Goal: Task Accomplishment & Management: Complete application form

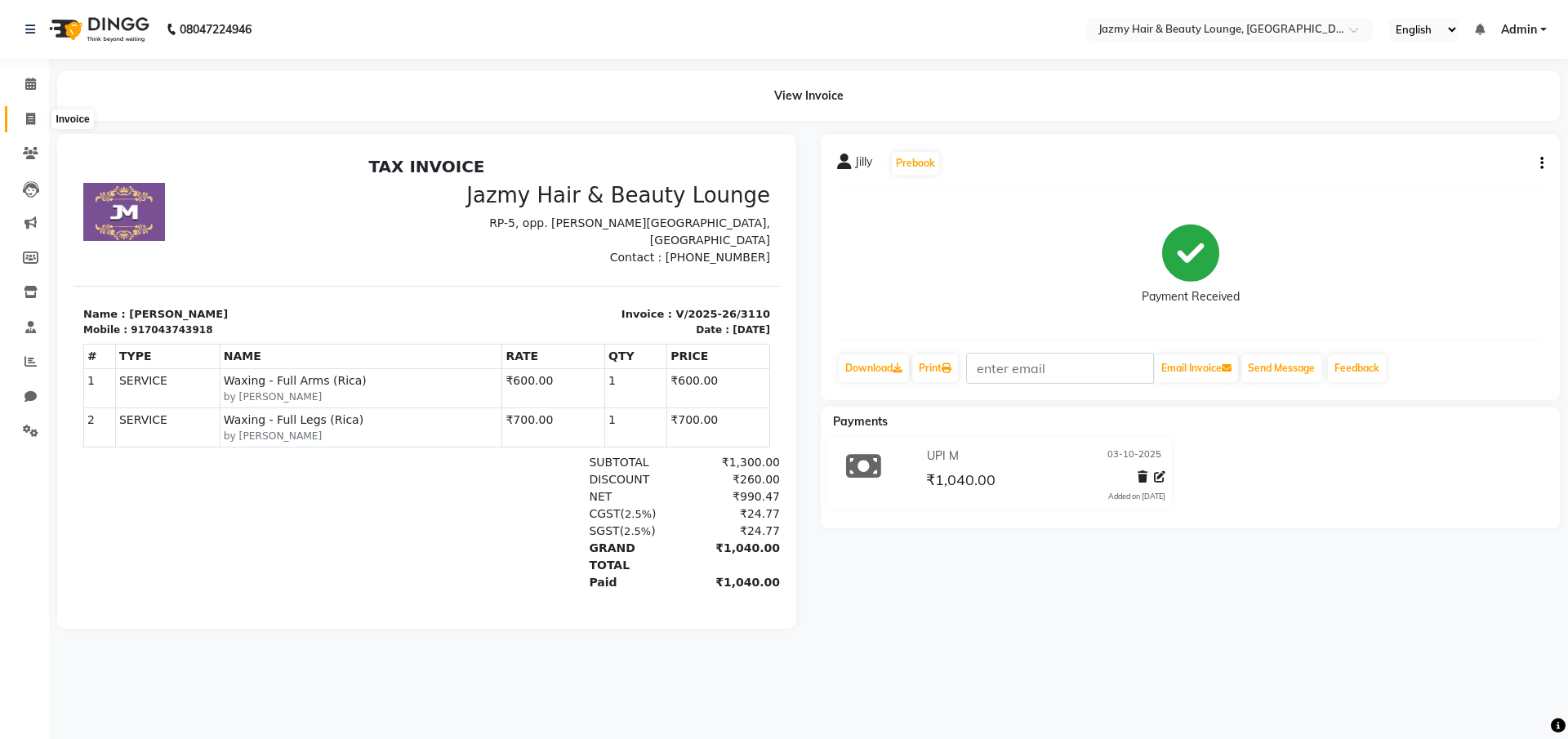
click at [31, 115] on icon at bounding box center [31, 119] width 9 height 12
select select "service"
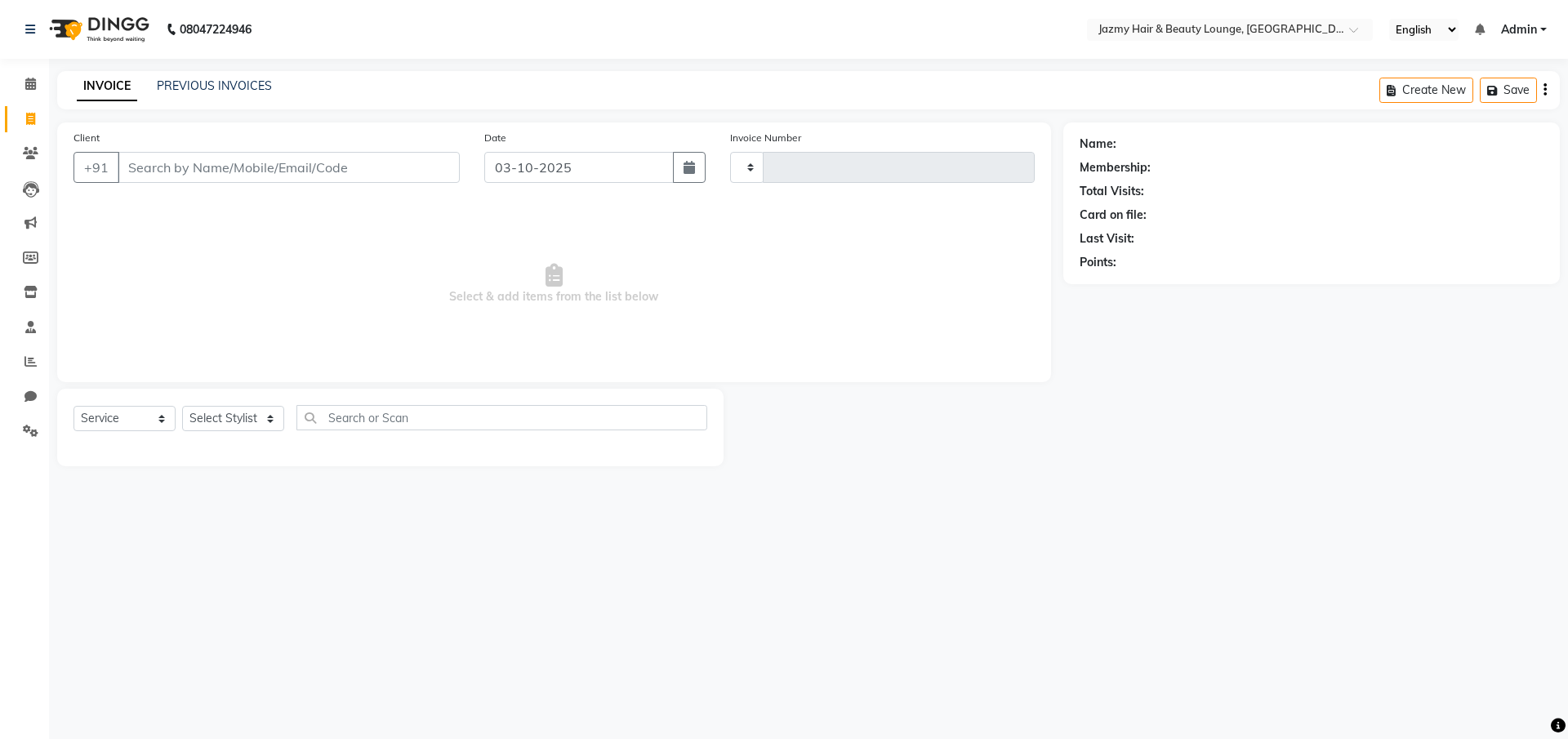
click at [168, 178] on input "Client" at bounding box center [288, 167] width 342 height 31
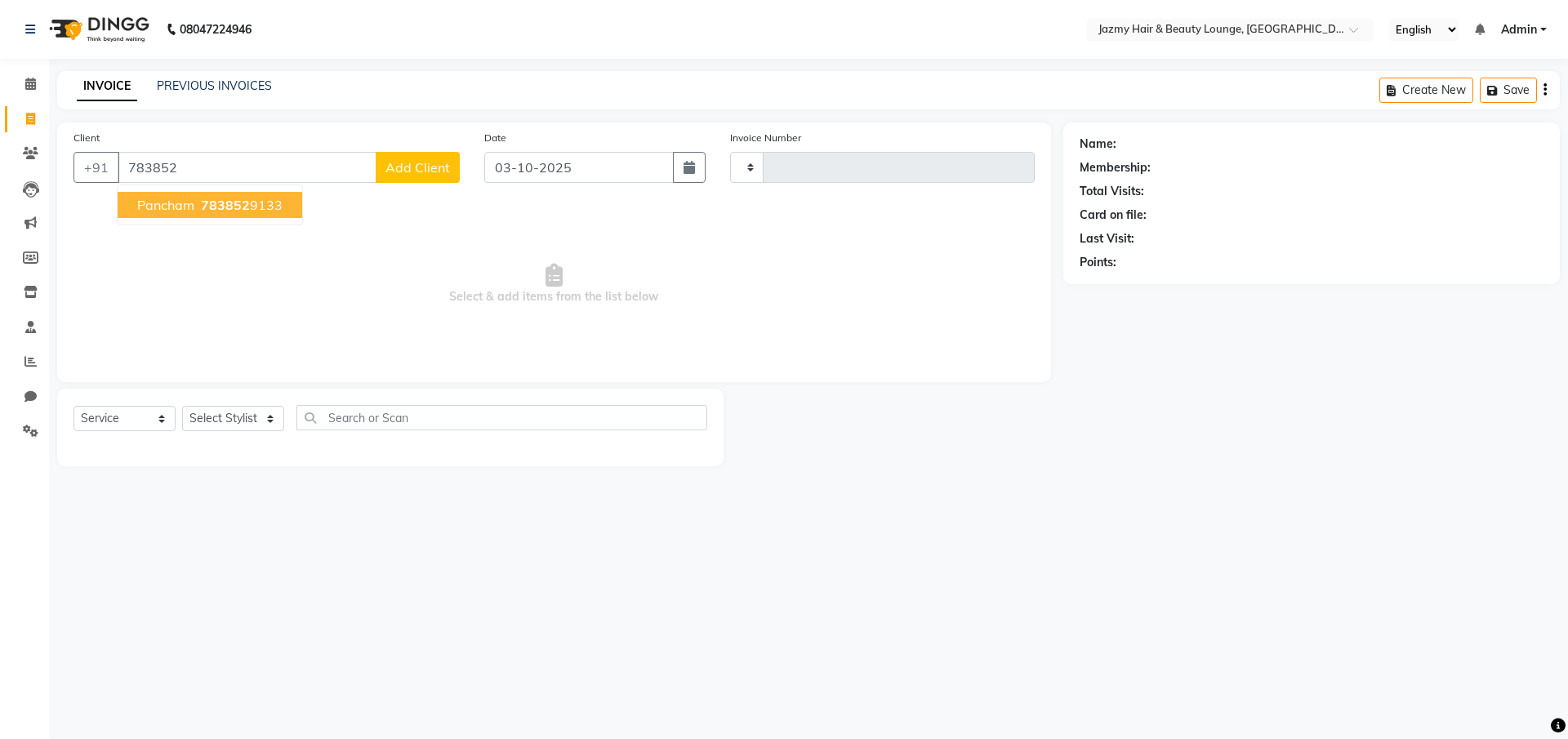
click at [188, 206] on span "Pancham" at bounding box center [166, 205] width 57 height 16
type input "7838529133"
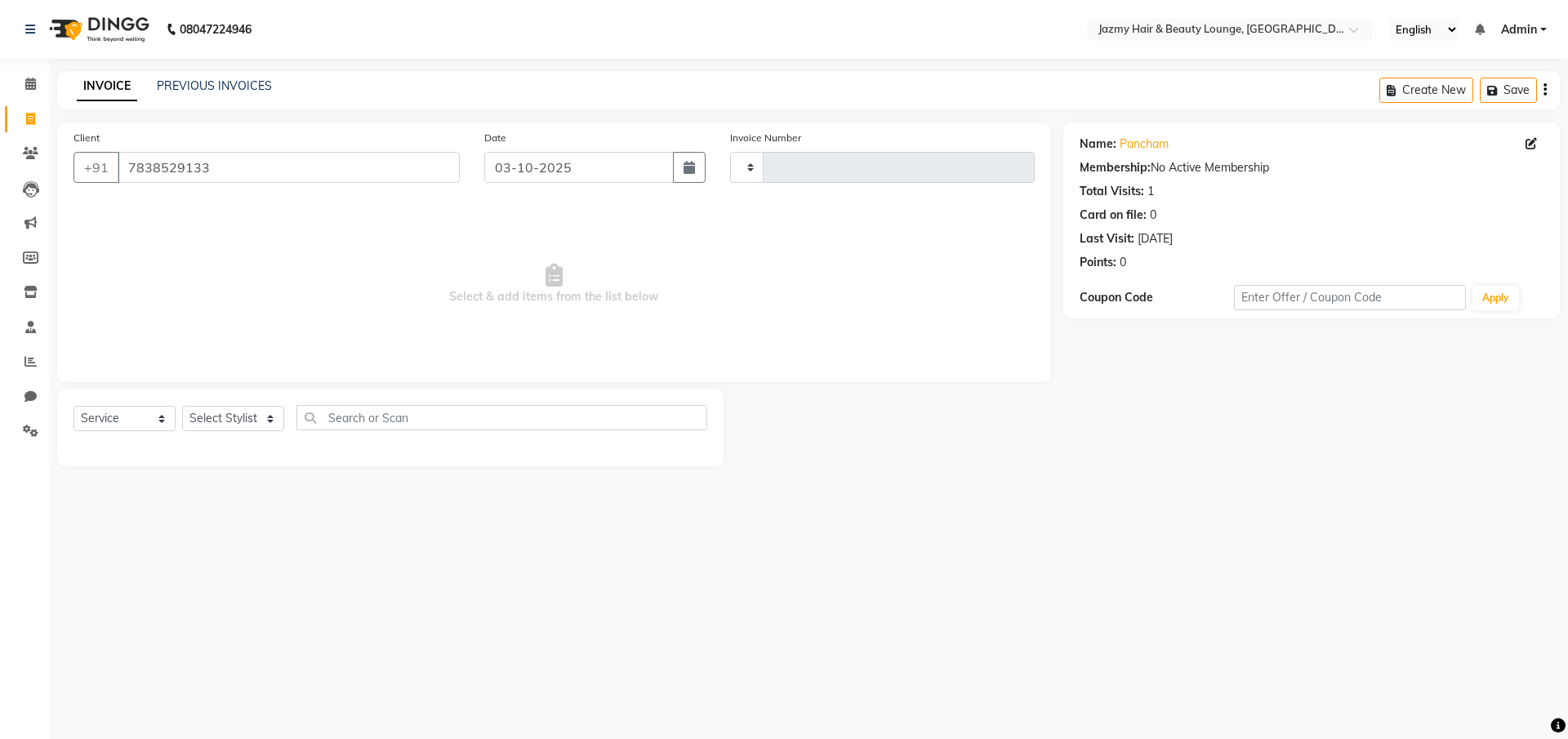
click at [1174, 149] on div "Name: [PERSON_NAME]" at bounding box center [1311, 144] width 464 height 17
click at [1176, 145] on div "Name: [PERSON_NAME]" at bounding box center [1311, 144] width 464 height 17
click at [1527, 144] on icon at bounding box center [1531, 144] width 11 height 11
select select "[DEMOGRAPHIC_DATA]"
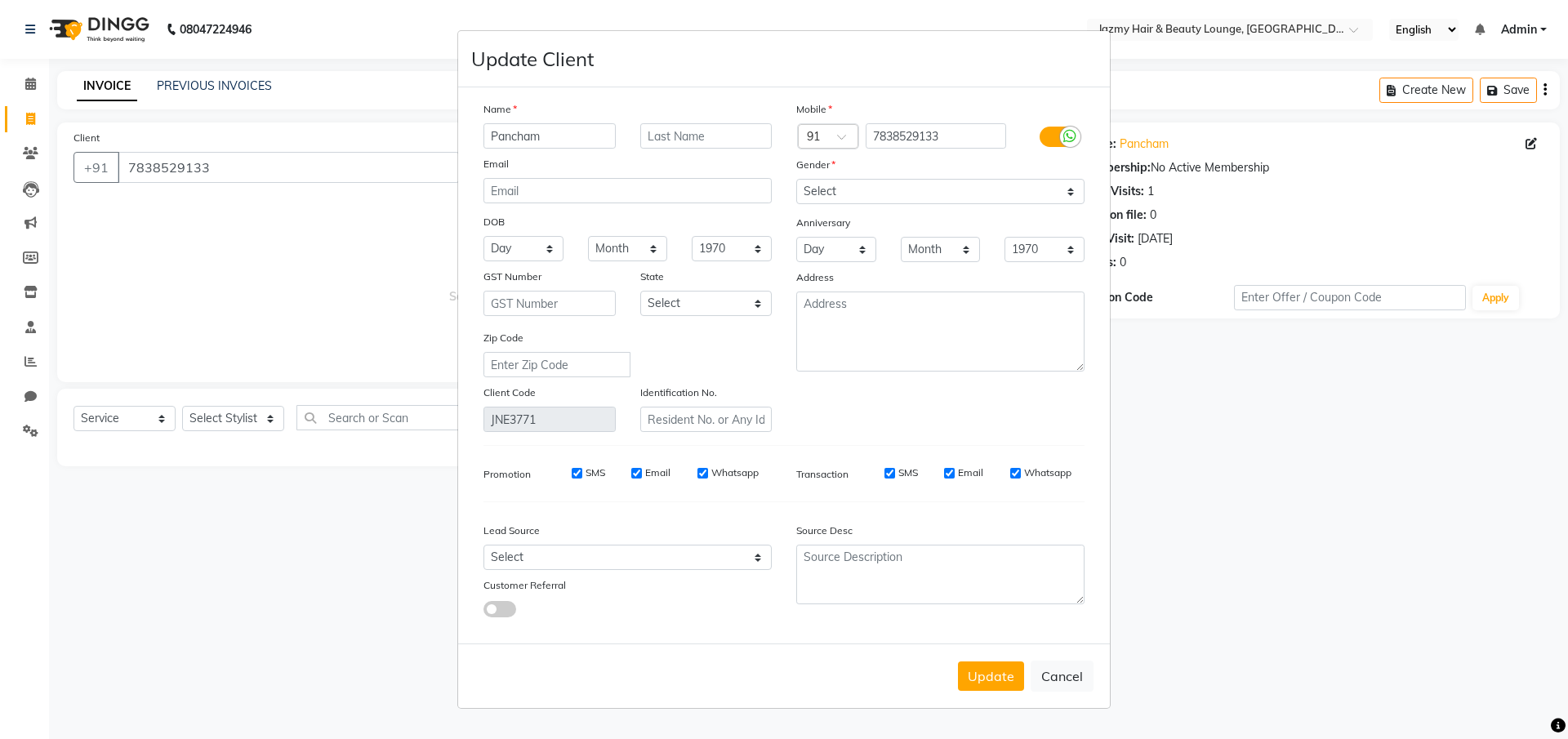
click at [559, 134] on input "Pancham" at bounding box center [549, 136] width 132 height 25
type input "P"
type input "[PERSON_NAME]"
click at [1000, 674] on button "Update" at bounding box center [991, 676] width 66 height 30
select select
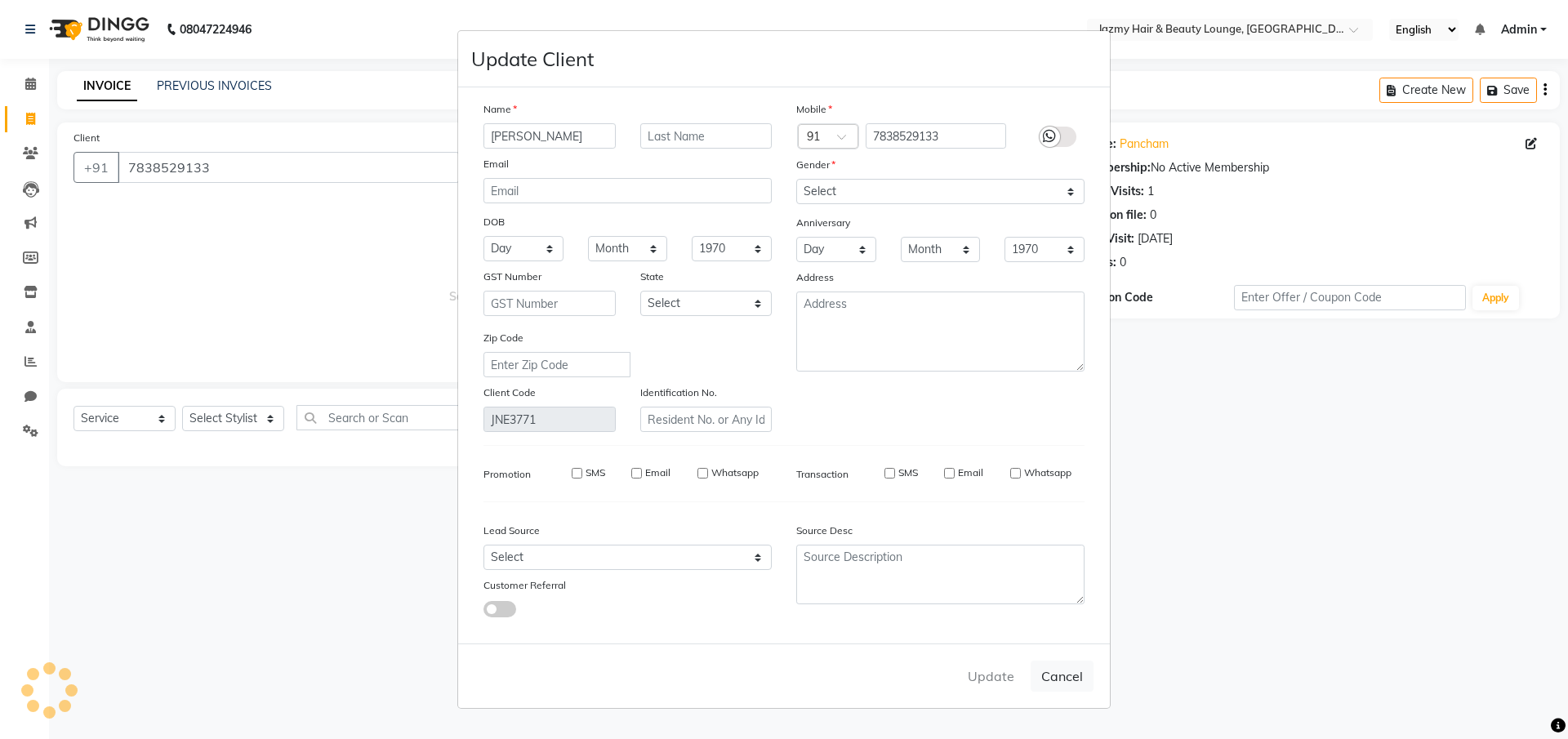
select select
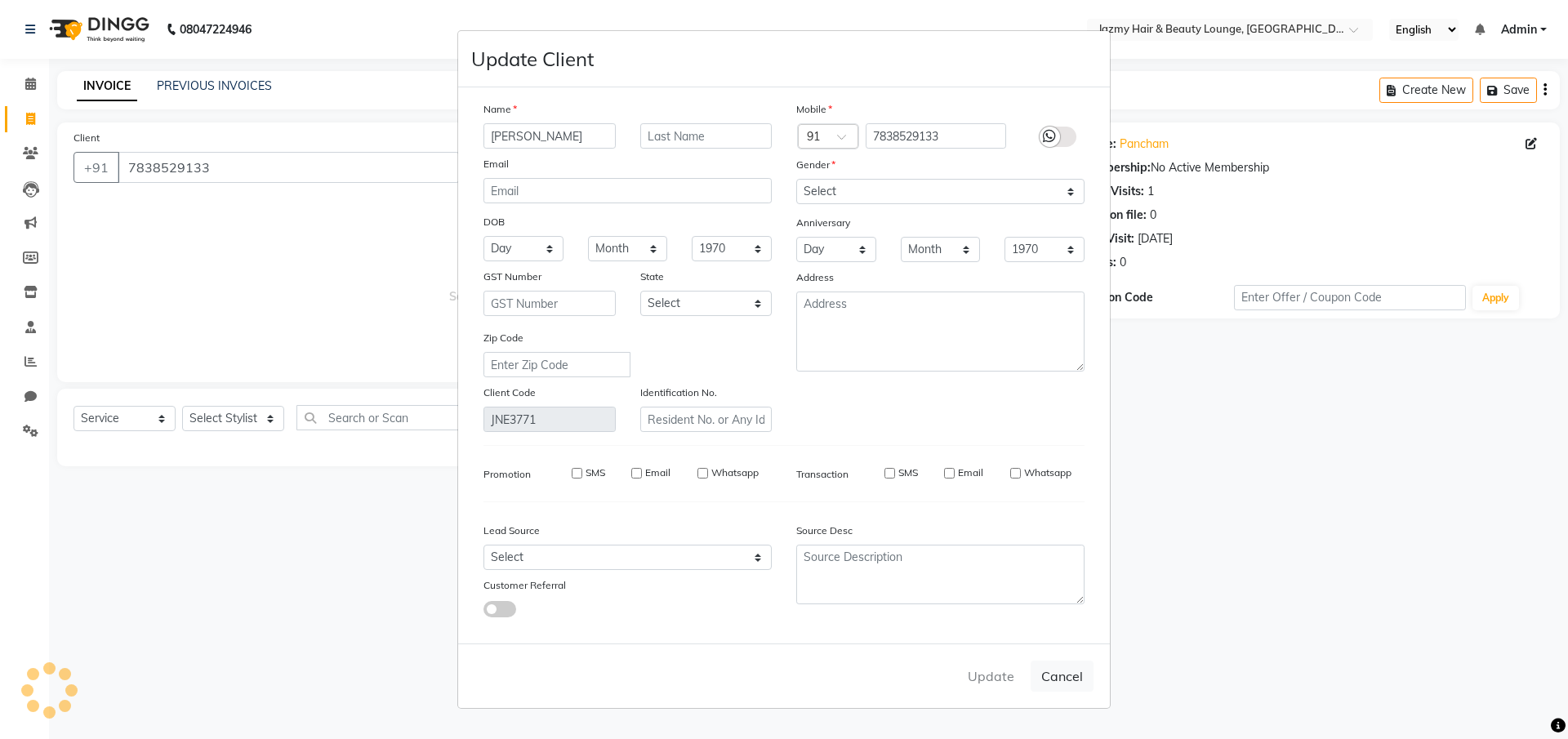
select select
checkbox input "false"
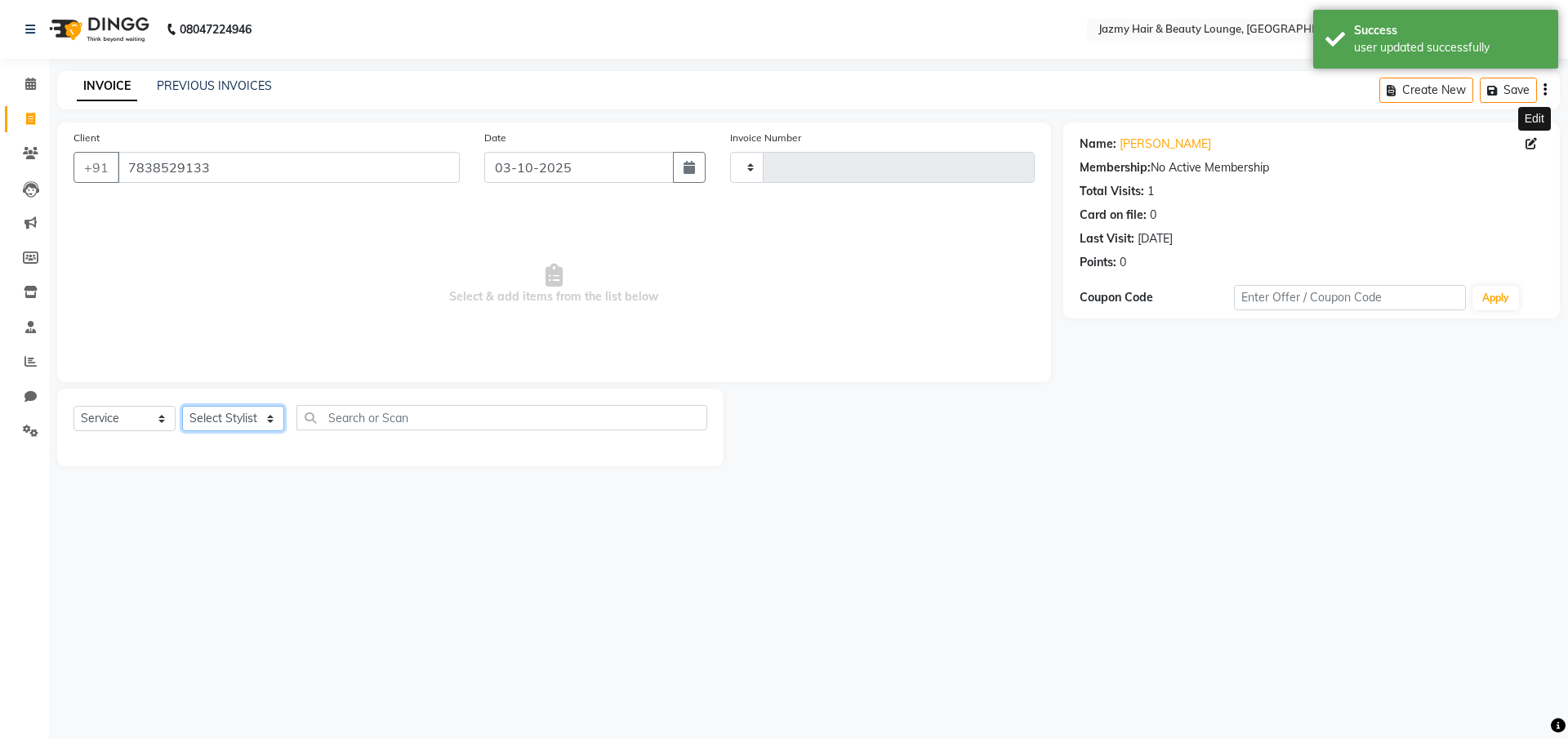
click at [268, 416] on select "Select Stylist AMIT [PERSON_NAME] [PERSON_NAME] CHASHIKA [PERSON_NAME] [PERSON_…" at bounding box center [233, 419] width 102 height 25
select select "23043"
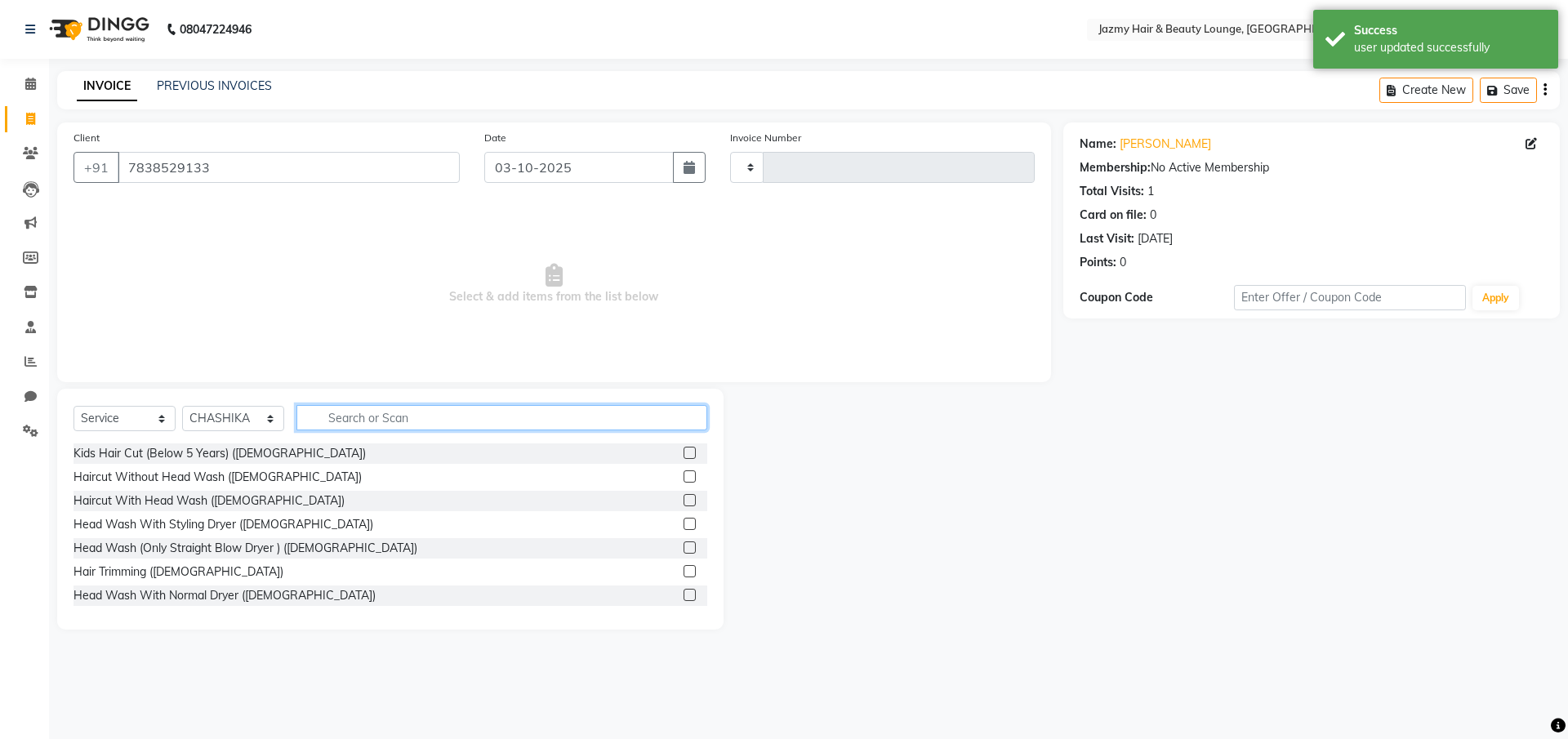
click at [341, 415] on input "text" at bounding box center [502, 418] width 411 height 25
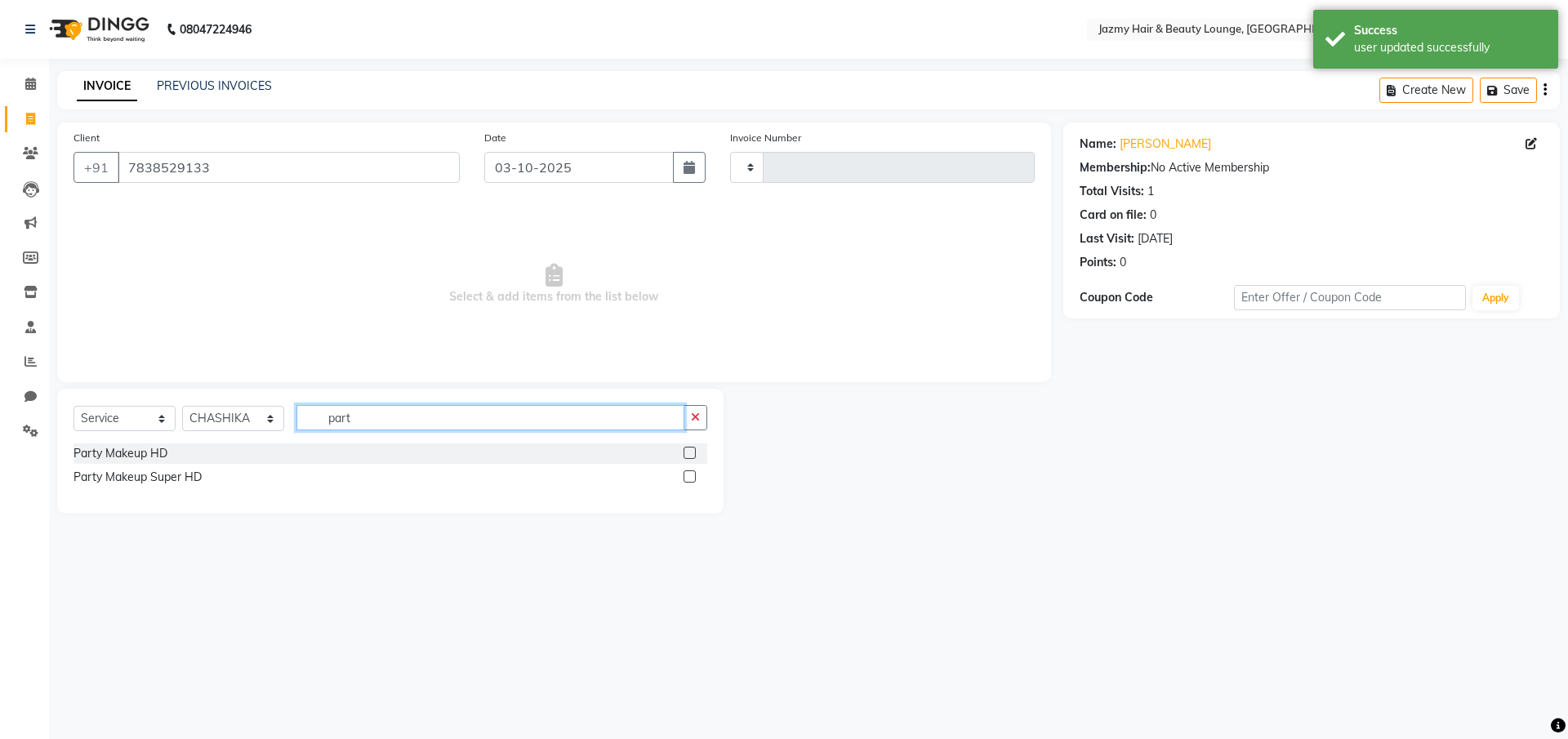
type input "part"
click at [684, 451] on label at bounding box center [689, 453] width 12 height 12
click at [684, 451] on input "checkbox" at bounding box center [688, 454] width 11 height 11
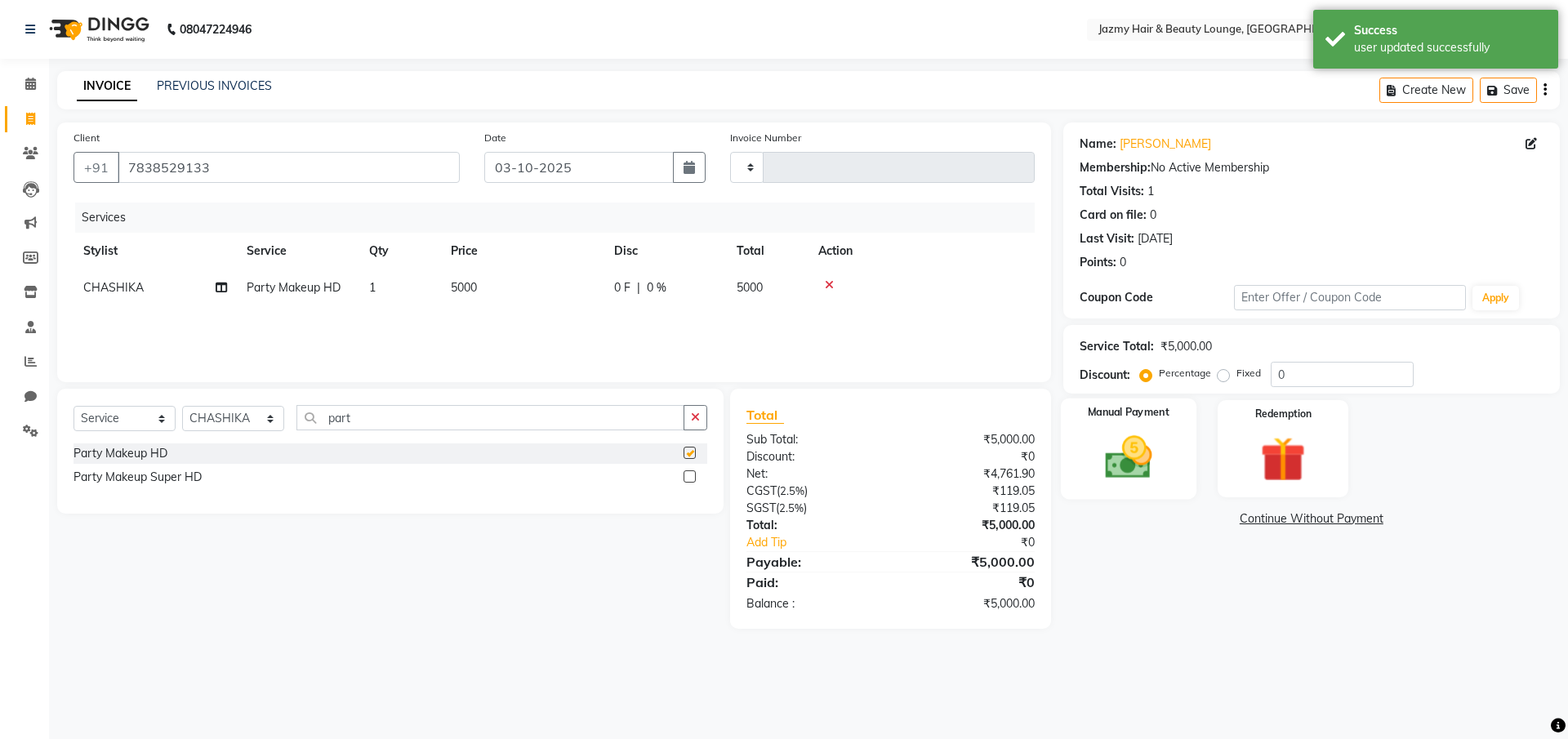
checkbox input "false"
click at [1272, 376] on input "0" at bounding box center [1342, 375] width 143 height 25
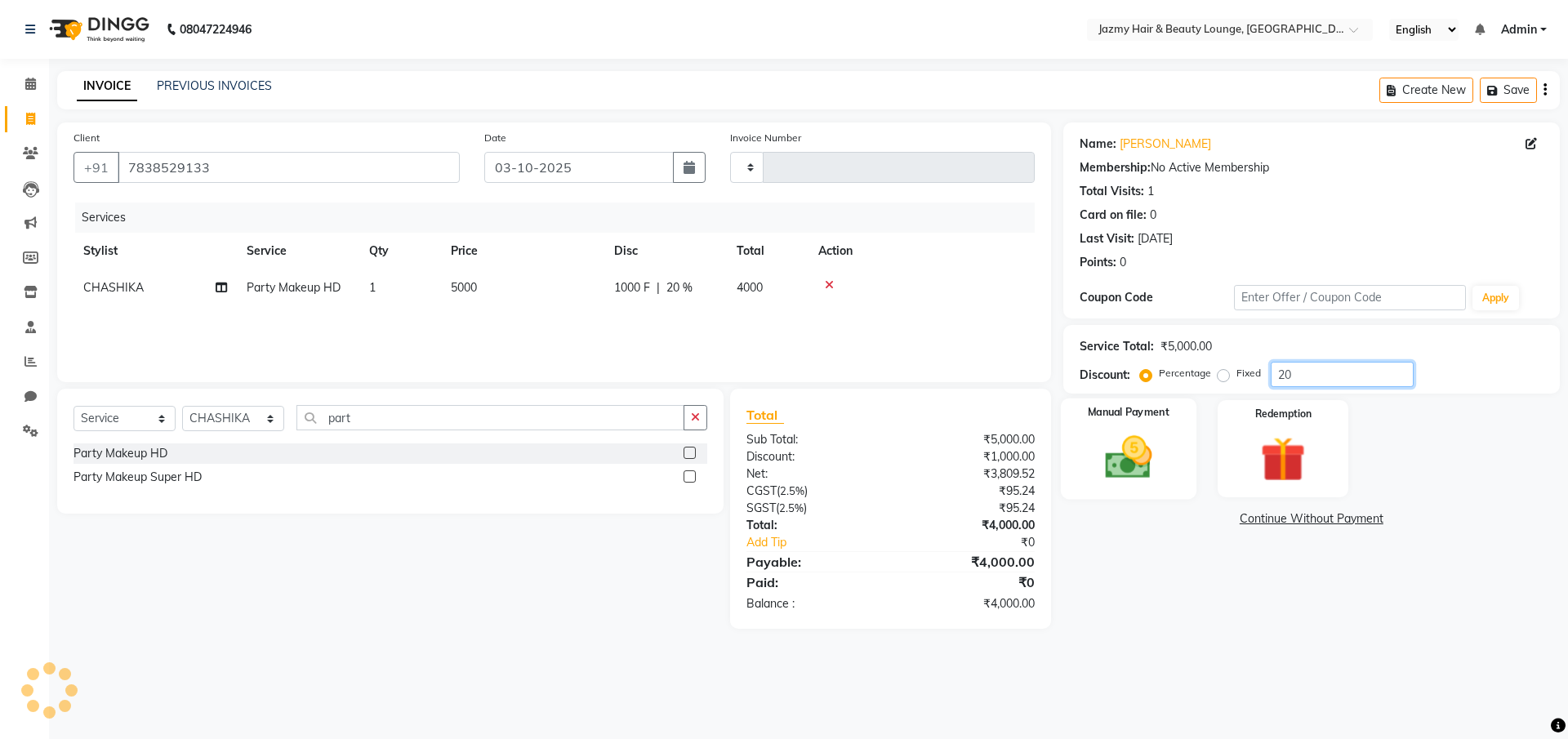
type input "20"
click at [1139, 470] on img at bounding box center [1127, 457] width 76 height 54
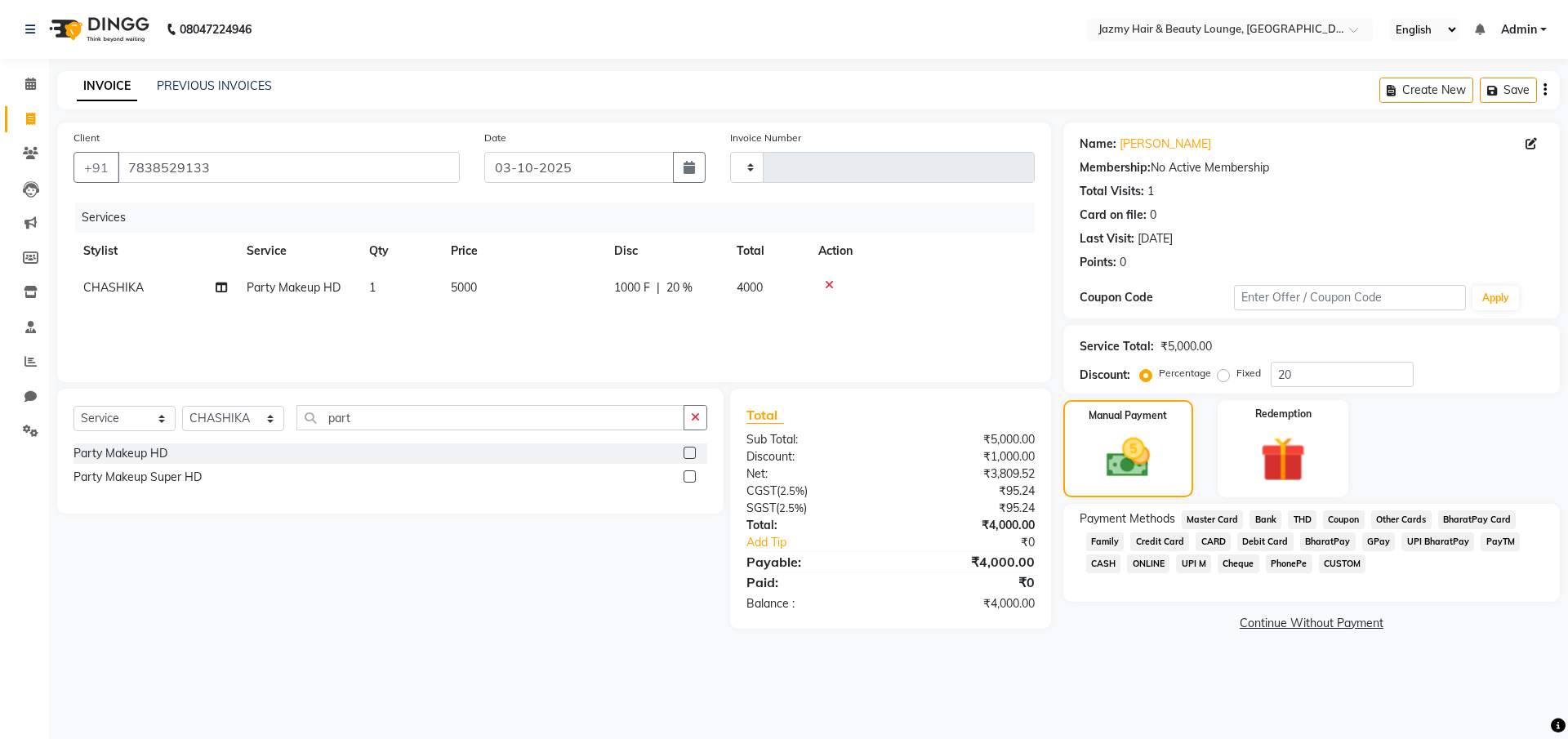
click at [1185, 563] on span "UPI M" at bounding box center [1193, 564] width 35 height 19
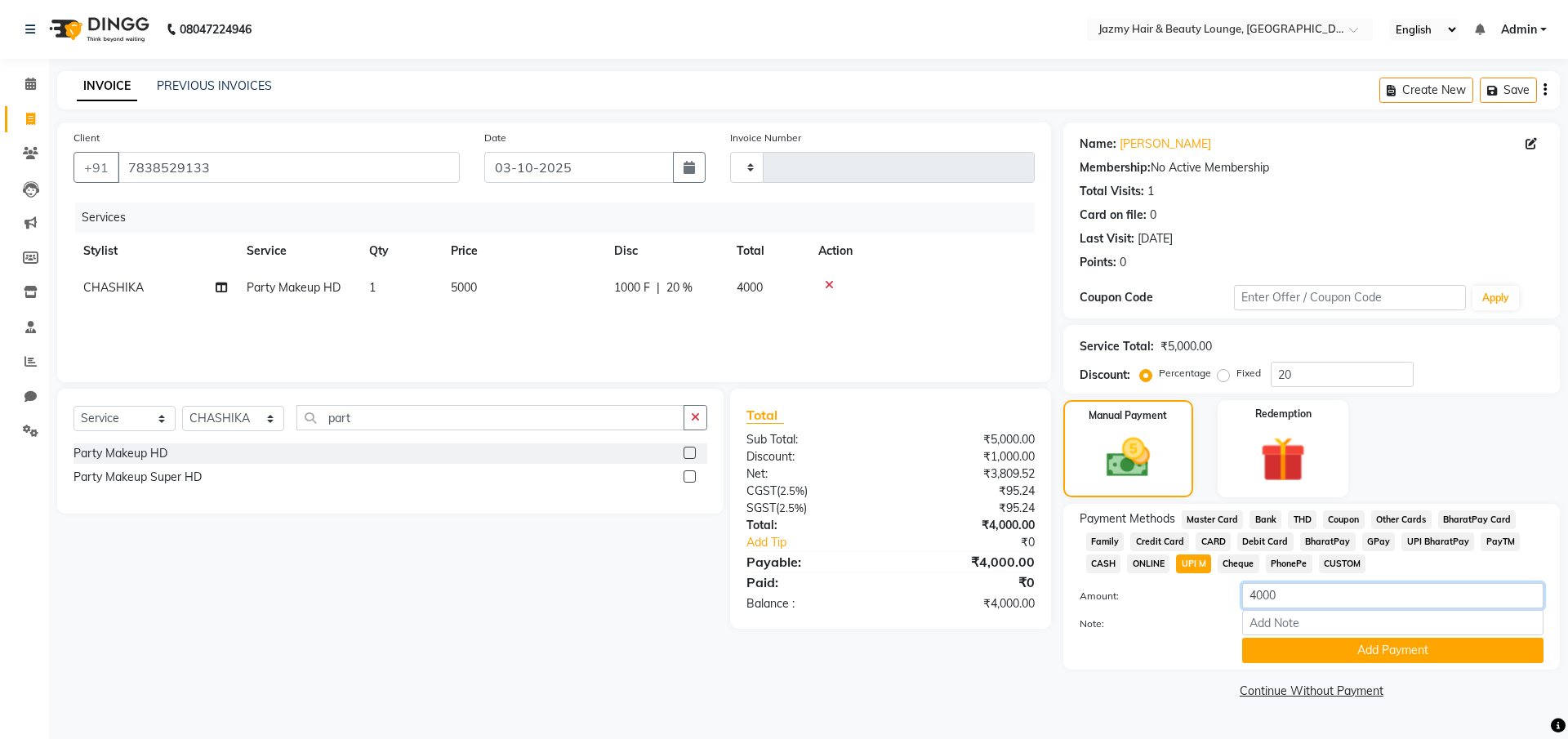
click at [1288, 602] on input "4000" at bounding box center [1392, 596] width 301 height 25
type input "4"
type input "3600"
click at [1360, 656] on button "Add Payment" at bounding box center [1392, 651] width 301 height 25
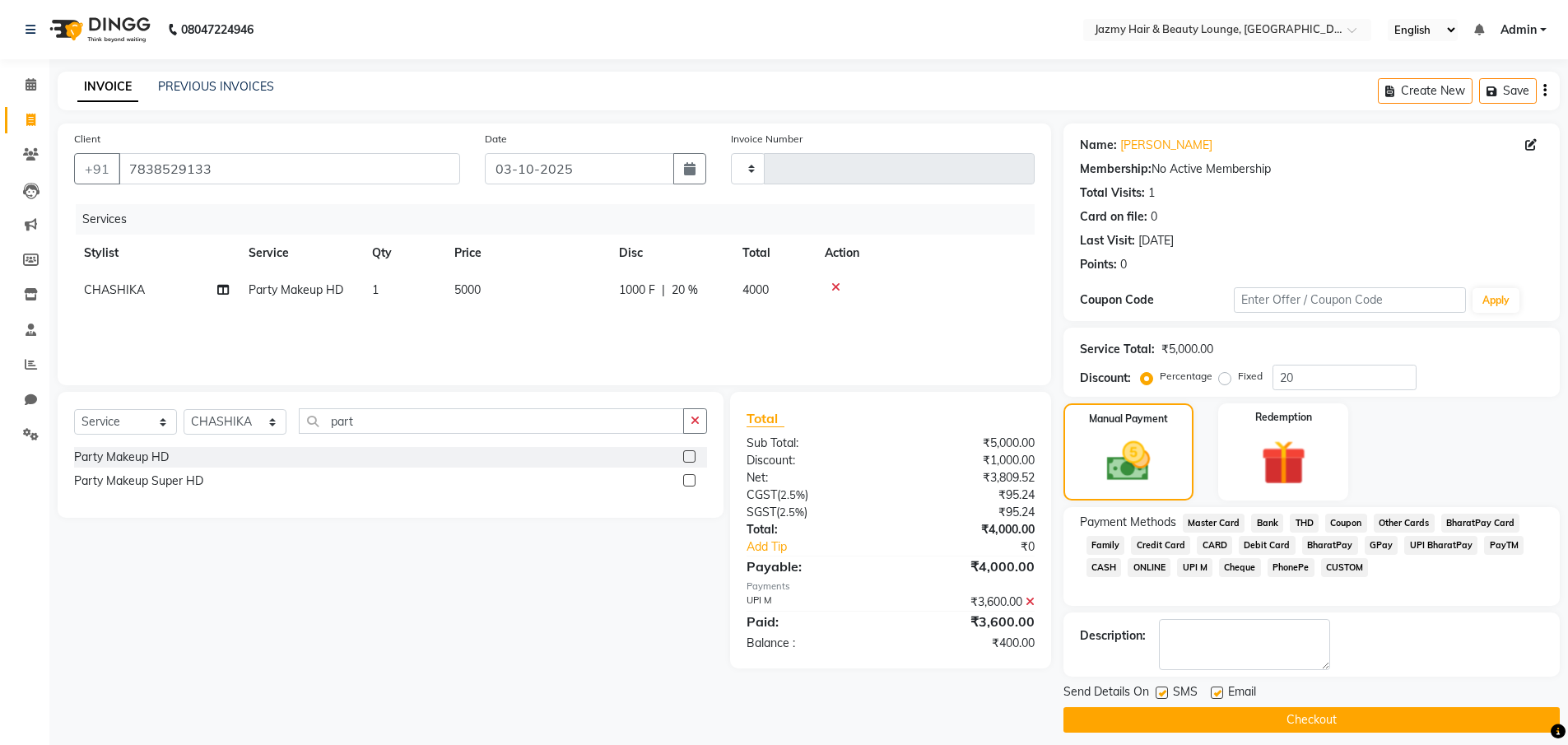
click at [1353, 569] on span "CUSTOM" at bounding box center [1345, 568] width 48 height 19
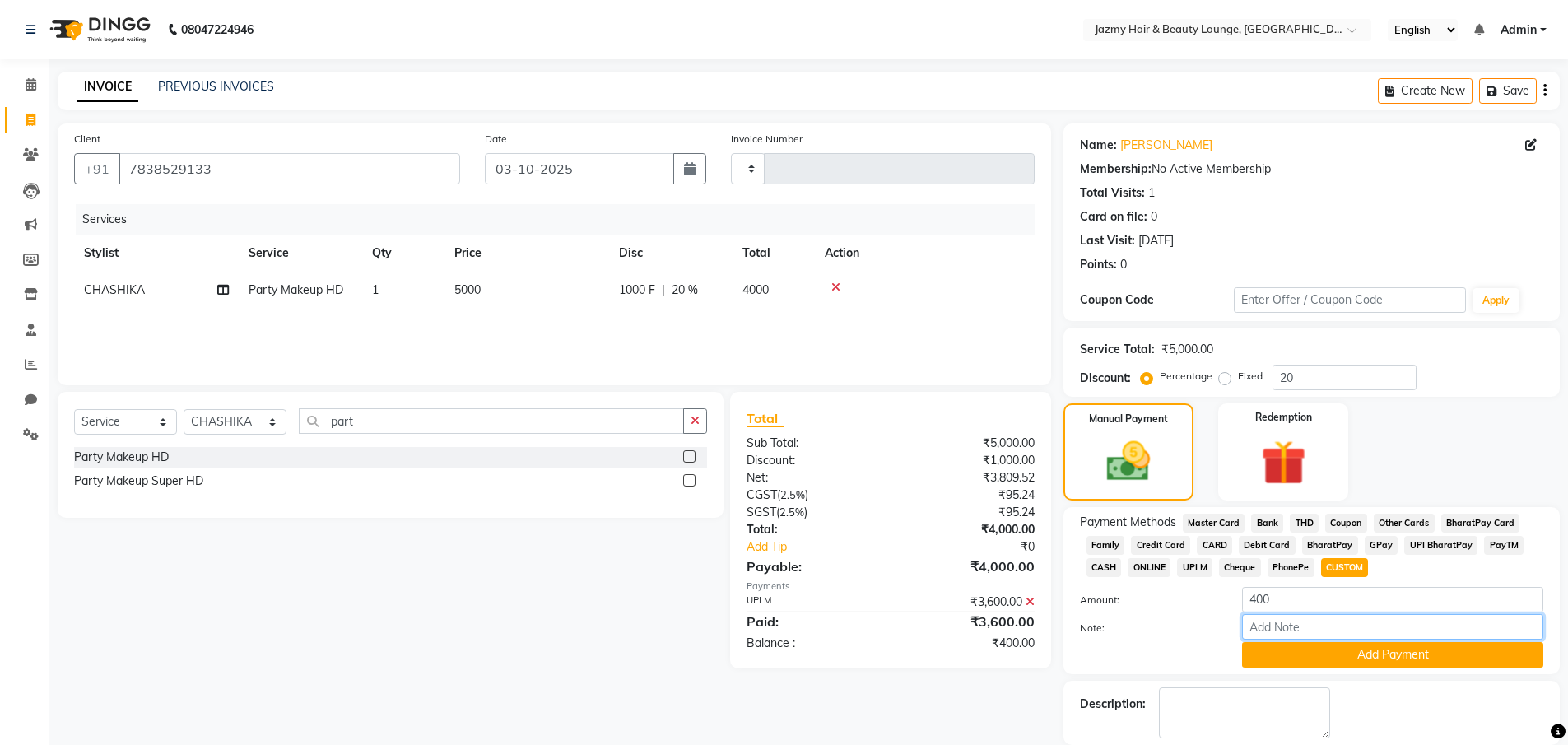
click at [1340, 623] on input "Note:" at bounding box center [1393, 627] width 301 height 26
type input "extra discount by [PERSON_NAME]"
click at [1412, 658] on button "Add Payment" at bounding box center [1393, 655] width 301 height 26
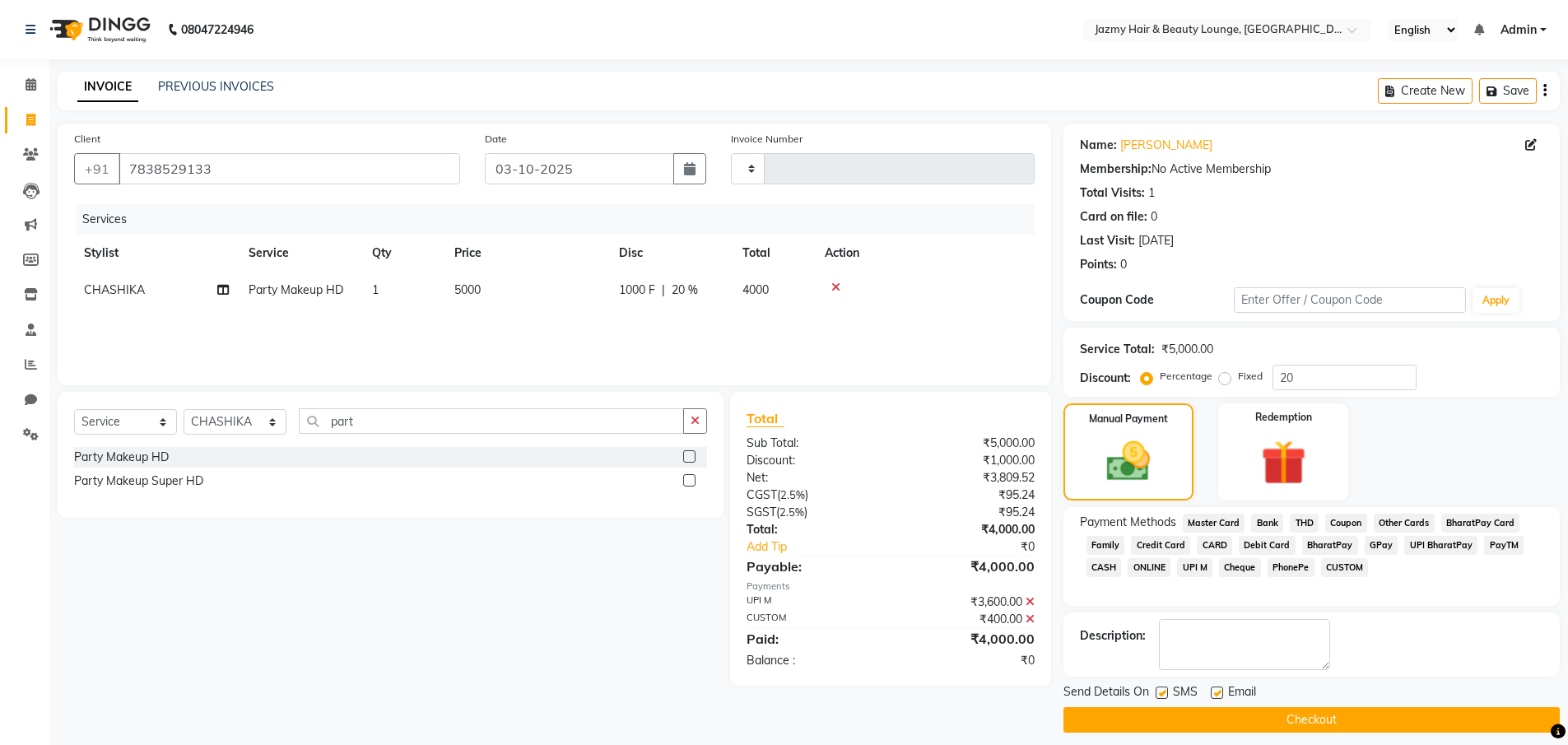
click at [1411, 711] on button "Checkout" at bounding box center [1312, 720] width 496 height 26
